Goal: Task Accomplishment & Management: Complete application form

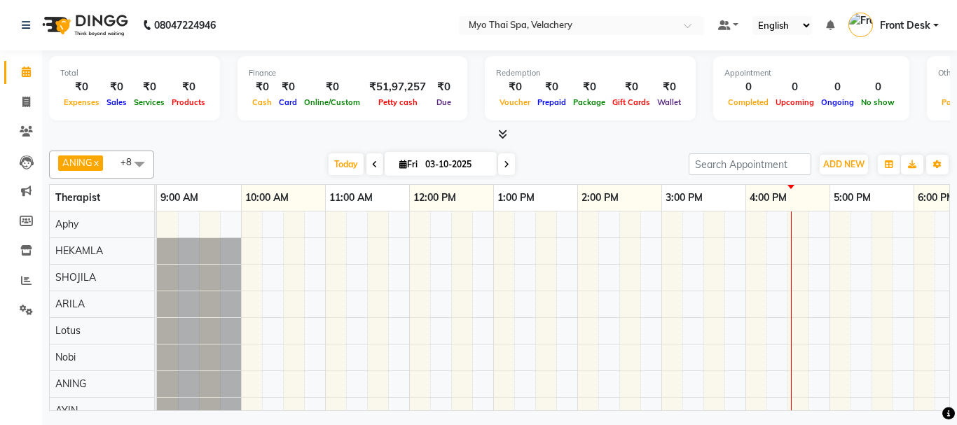
click at [750, 267] on div at bounding box center [787, 330] width 1260 height 239
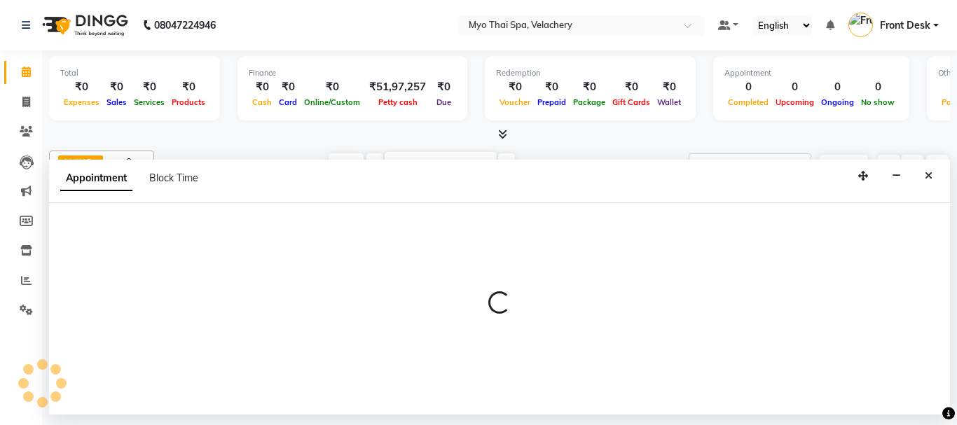
select select "37460"
select select "960"
select select "tentative"
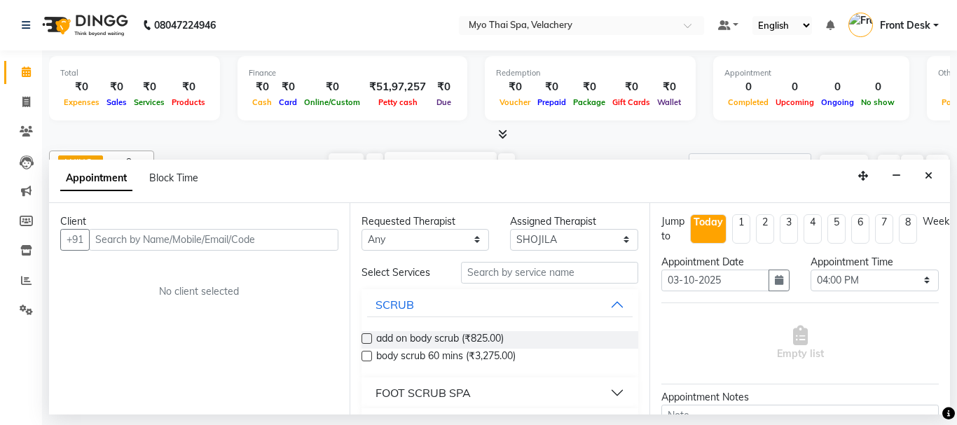
click at [113, 239] on input "text" at bounding box center [213, 240] width 249 height 22
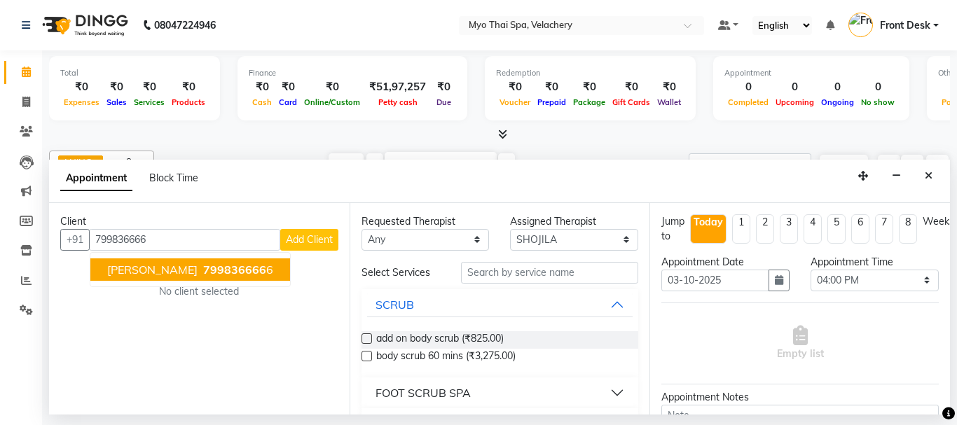
click at [128, 268] on span "[PERSON_NAME]" at bounding box center [152, 270] width 90 height 14
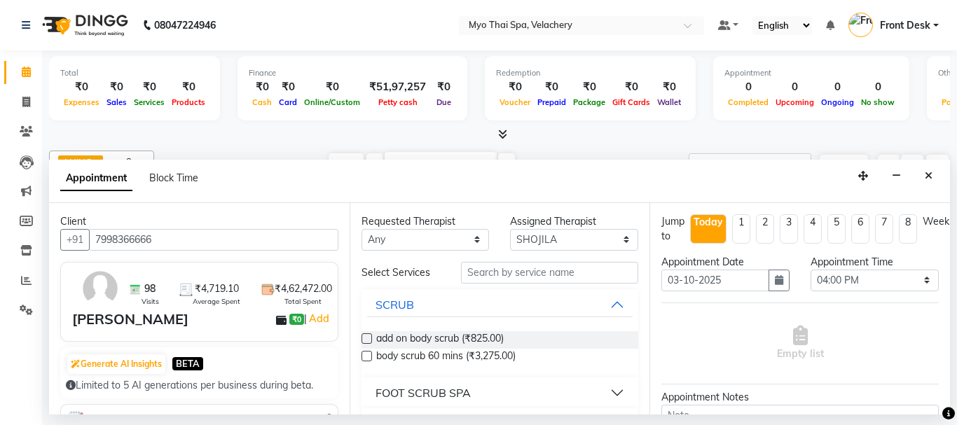
type input "7998366666"
click at [468, 274] on input "text" at bounding box center [550, 273] width 178 height 22
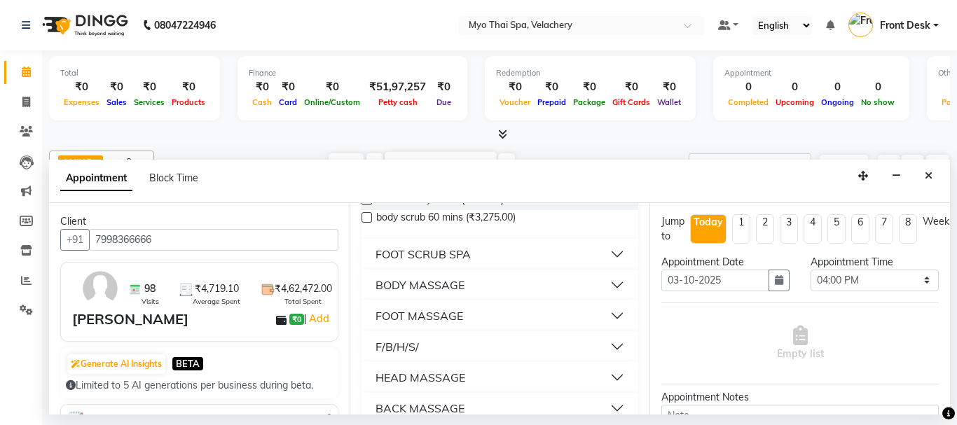
scroll to position [140, 0]
click at [510, 292] on button "BODY MASSAGE" at bounding box center [500, 283] width 266 height 25
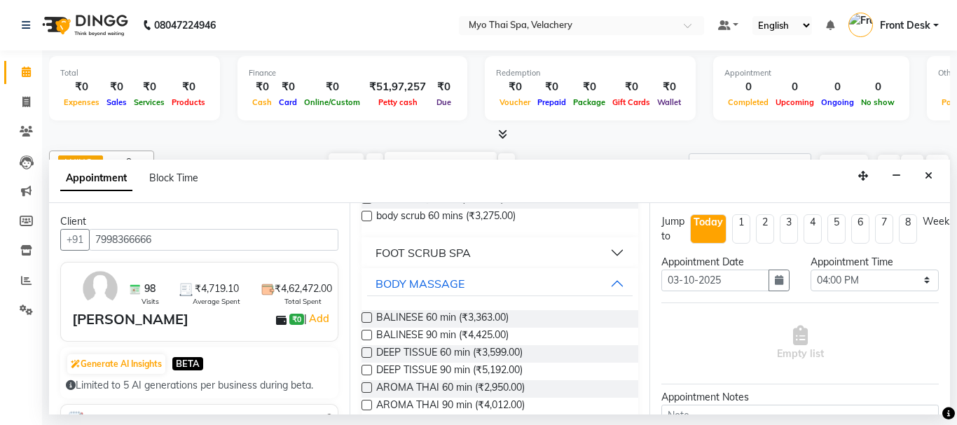
click at [595, 249] on button "FOOT SCRUB SPA" at bounding box center [500, 252] width 266 height 25
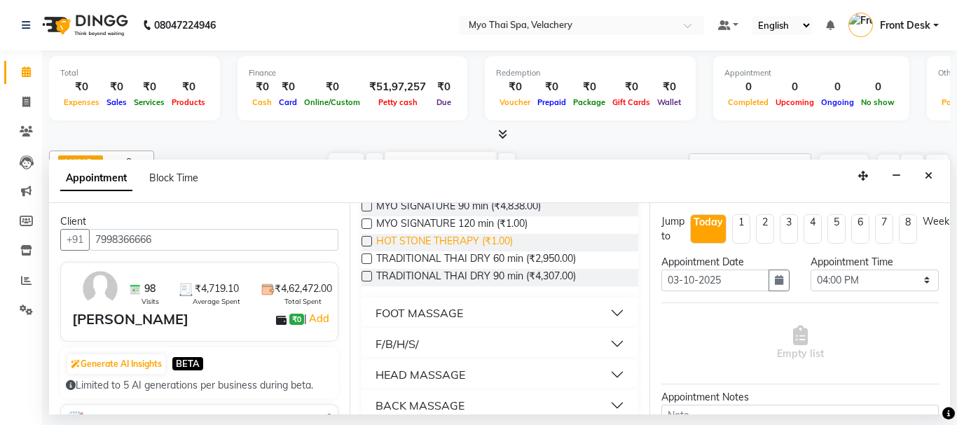
scroll to position [620, 0]
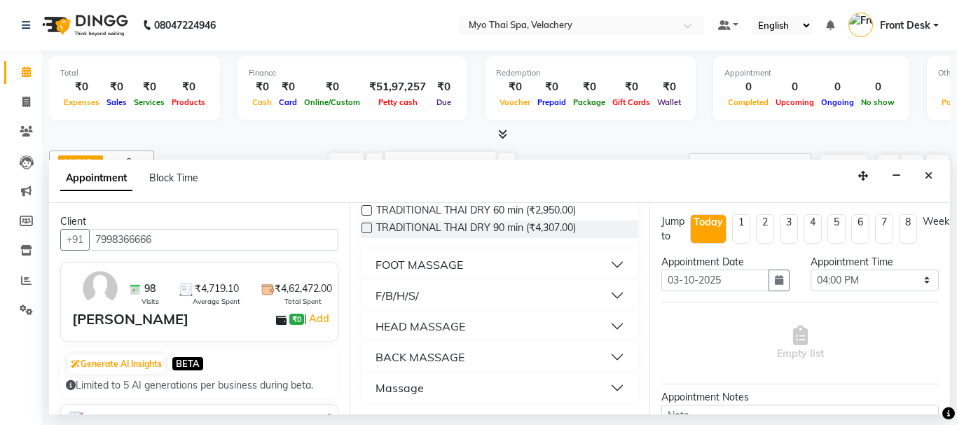
click at [476, 269] on button "FOOT MASSAGE" at bounding box center [500, 264] width 266 height 25
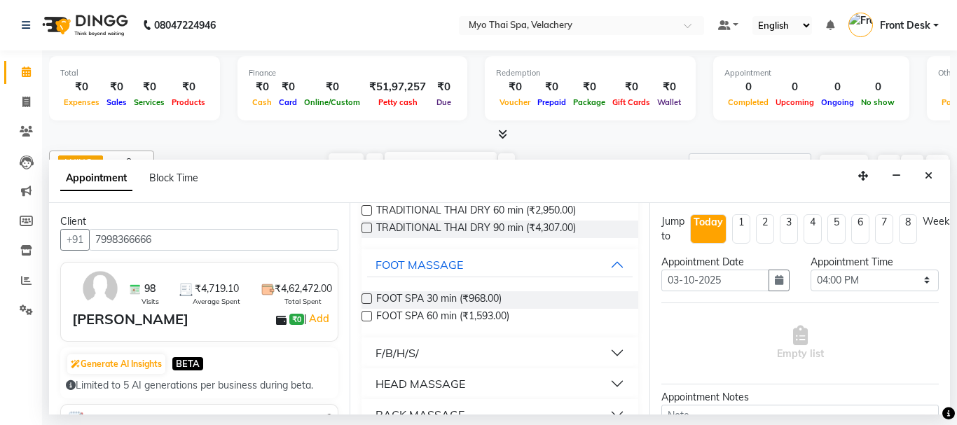
click at [364, 314] on label at bounding box center [366, 316] width 11 height 11
click at [364, 314] on input "checkbox" at bounding box center [365, 317] width 9 height 9
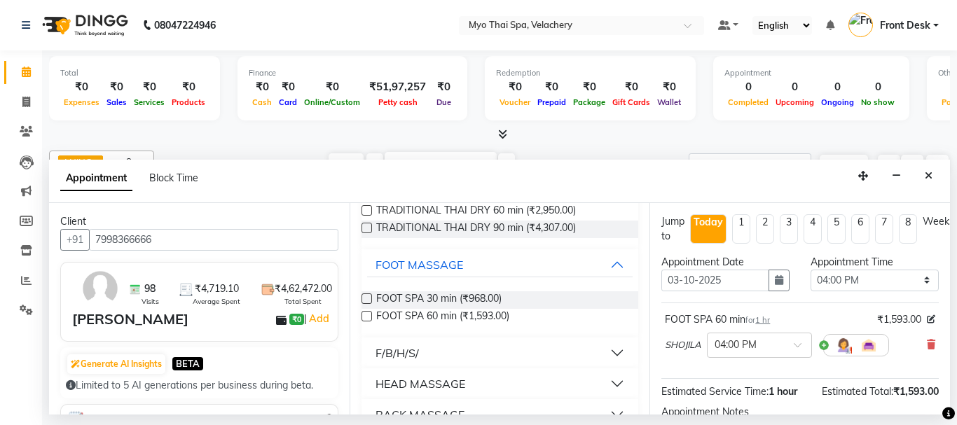
drag, startPoint x: 366, startPoint y: 317, endPoint x: 784, endPoint y: 330, distance: 418.3
click at [382, 317] on div "FOOT SPA 60 min (₹1,593.00)" at bounding box center [499, 318] width 277 height 18
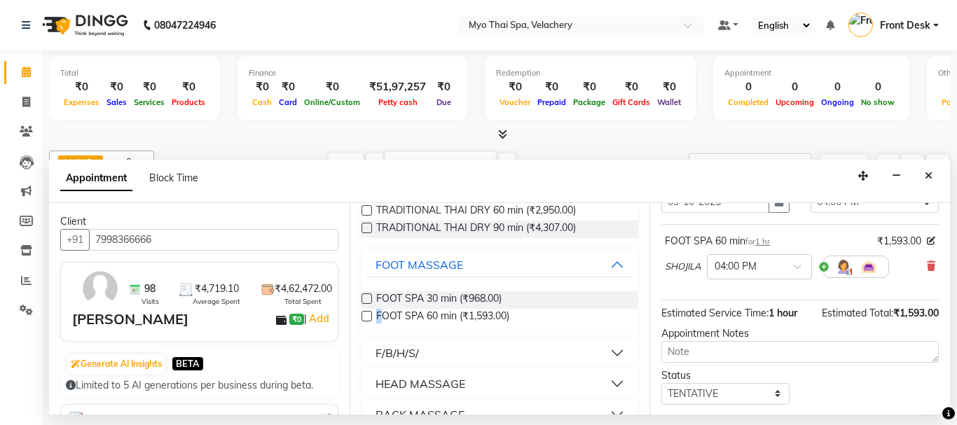
scroll to position [27, 0]
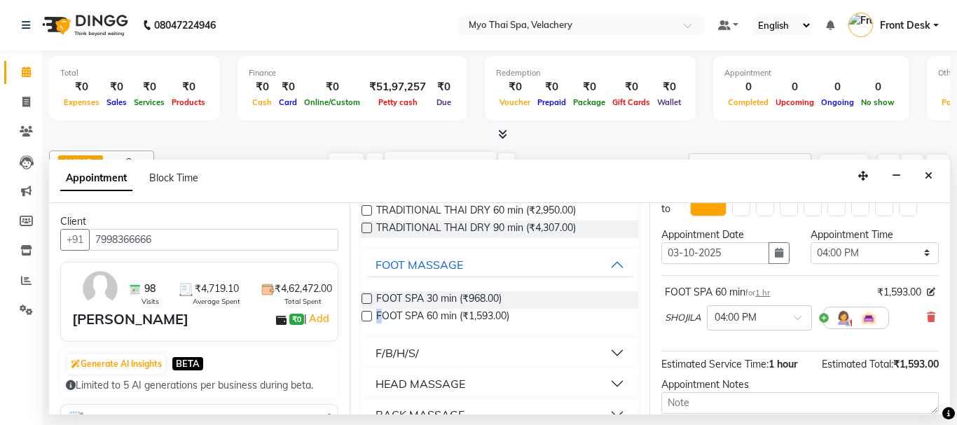
click at [362, 319] on label at bounding box center [366, 316] width 11 height 11
click at [362, 319] on input "checkbox" at bounding box center [365, 317] width 9 height 9
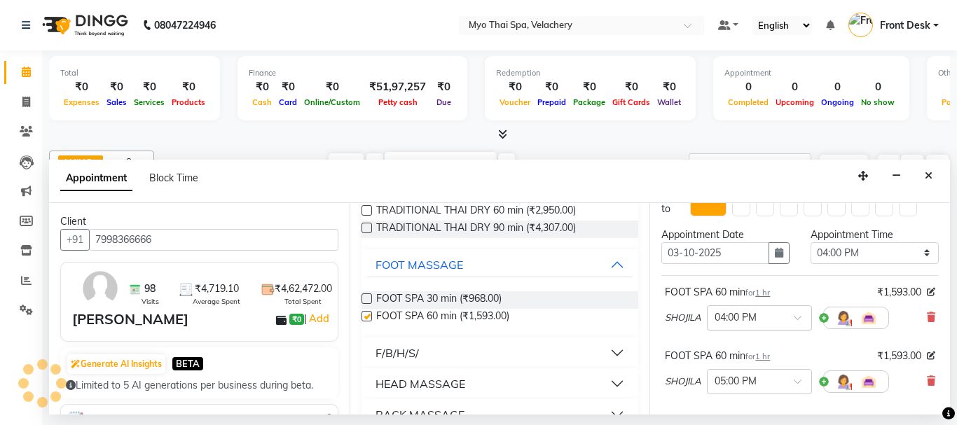
checkbox input "false"
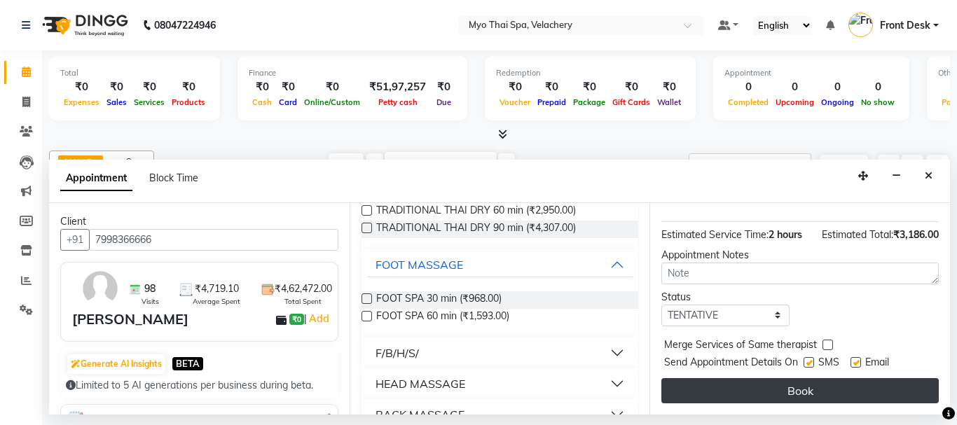
click at [753, 388] on button "Book" at bounding box center [799, 390] width 277 height 25
